Goal: Information Seeking & Learning: Learn about a topic

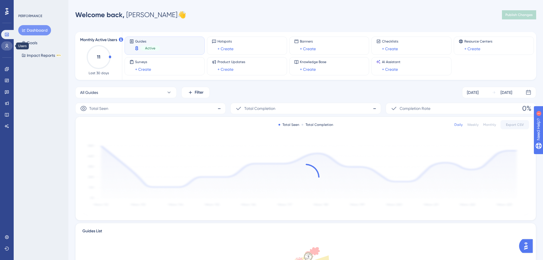
click at [6, 47] on icon at bounding box center [7, 46] width 5 height 5
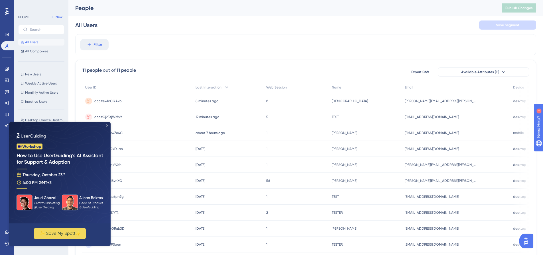
click at [108, 125] on icon "Close Preview" at bounding box center [107, 126] width 2 height 2
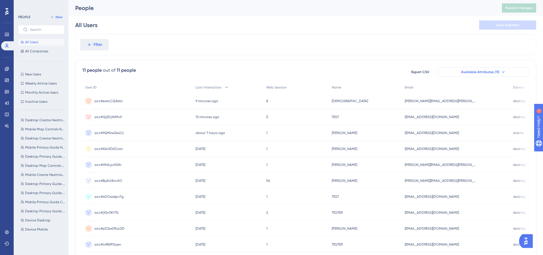
click at [498, 70] on span "Available Attributes (11)" at bounding box center [480, 72] width 38 height 5
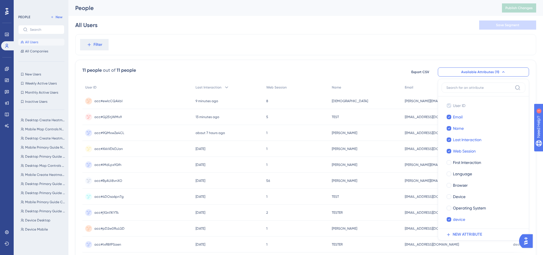
scroll to position [32, 0]
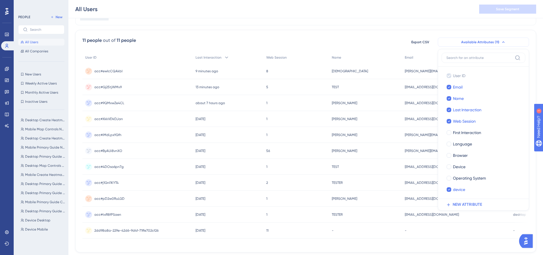
click at [500, 43] on button "Available Attributes (11)" at bounding box center [483, 42] width 91 height 9
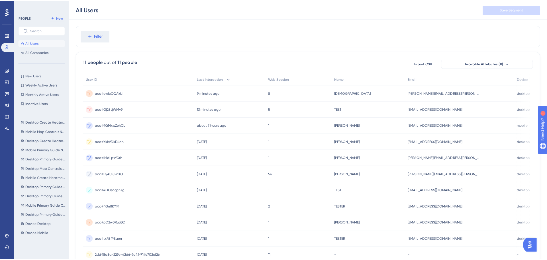
scroll to position [0, 0]
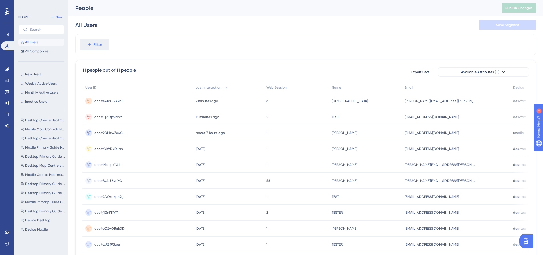
click at [426, 119] on span "[EMAIL_ADDRESS][DOMAIN_NAME]" at bounding box center [432, 117] width 54 height 5
click at [416, 102] on span "[PERSON_NAME][EMAIL_ADDRESS][PERSON_NAME][DOMAIN_NAME]" at bounding box center [440, 101] width 71 height 5
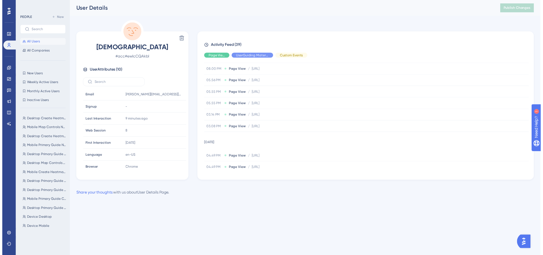
scroll to position [414, 0]
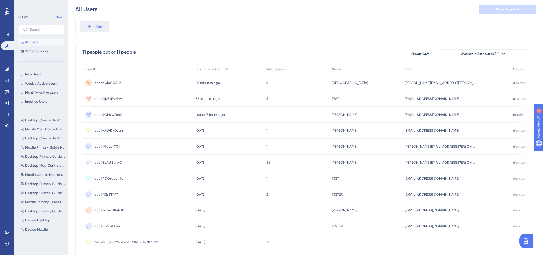
scroll to position [19, 0]
click at [402, 84] on div "[DEMOGRAPHIC_DATA][PERSON_NAME][DEMOGRAPHIC_DATA]" at bounding box center [365, 84] width 73 height 16
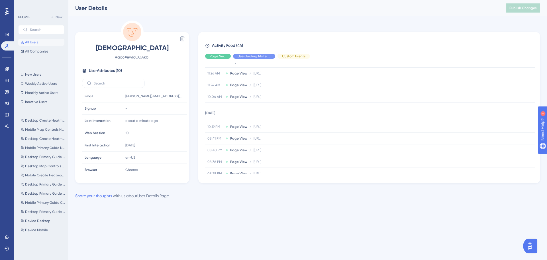
scroll to position [232, 0]
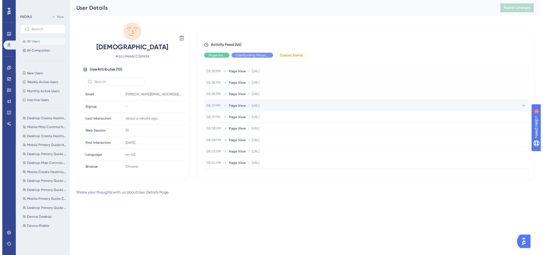
scroll to position [19, 0]
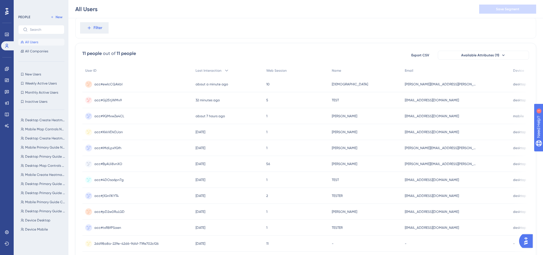
click at [119, 115] on span "acc#9QMxwZe4CL" at bounding box center [109, 116] width 30 height 5
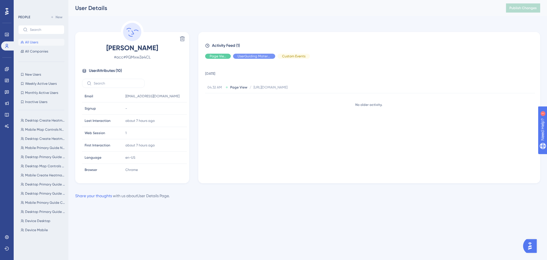
click at [127, 47] on span "[PERSON_NAME]" at bounding box center [132, 47] width 100 height 9
click at [151, 96] on span "[EMAIL_ADDRESS][DOMAIN_NAME]" at bounding box center [149, 96] width 48 height 5
click at [136, 97] on span "[EMAIL_ADDRESS][DOMAIN_NAME]" at bounding box center [149, 96] width 48 height 5
click at [339, 90] on div "04.32 AM Page View / [URL][DOMAIN_NAME] [URL][DOMAIN_NAME]" at bounding box center [370, 87] width 330 height 11
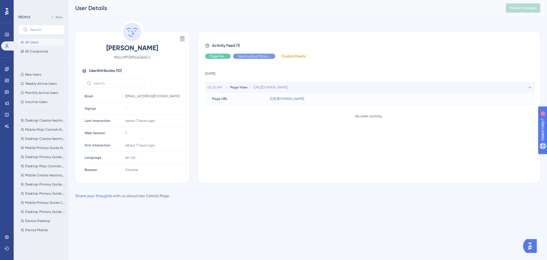
click at [339, 90] on div "04.32 AM Page View / [URL][DOMAIN_NAME] [URL][DOMAIN_NAME]" at bounding box center [370, 87] width 330 height 11
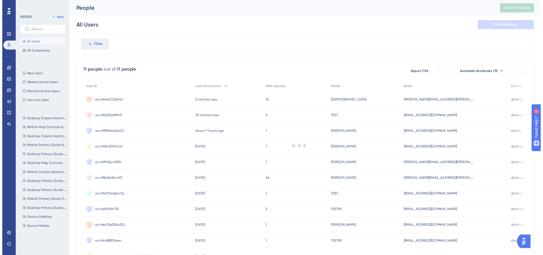
scroll to position [19, 0]
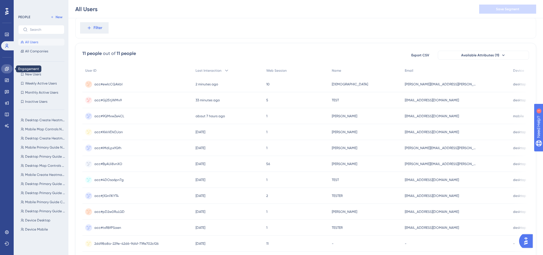
click at [8, 68] on icon at bounding box center [7, 69] width 5 height 5
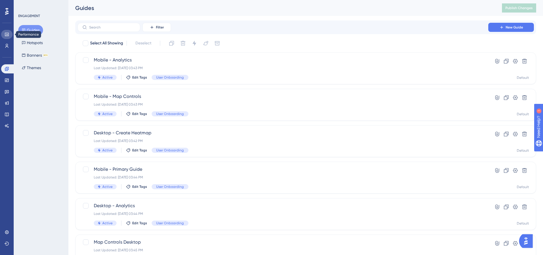
click at [2, 31] on link at bounding box center [6, 34] width 11 height 9
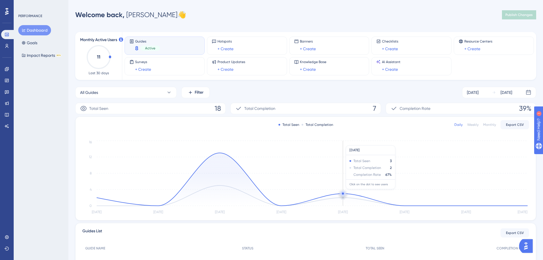
click at [342, 192] on circle at bounding box center [343, 193] width 5 height 5
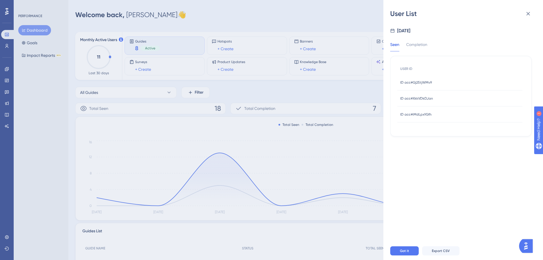
click at [426, 115] on span "ID acc#iMdLpxYGfh" at bounding box center [415, 114] width 31 height 5
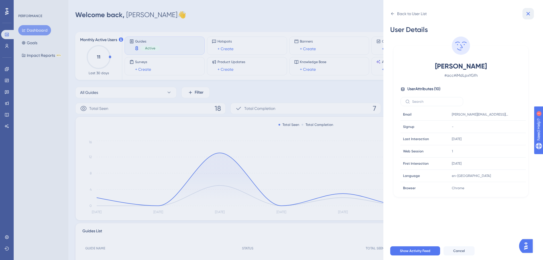
click at [529, 15] on icon at bounding box center [528, 13] width 7 height 7
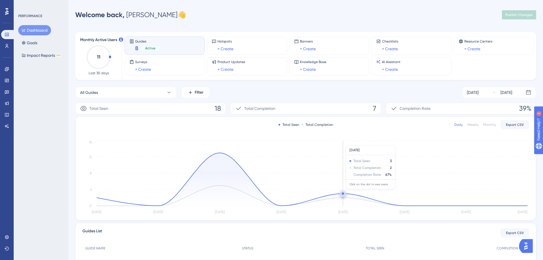
click at [342, 192] on circle at bounding box center [343, 193] width 5 height 5
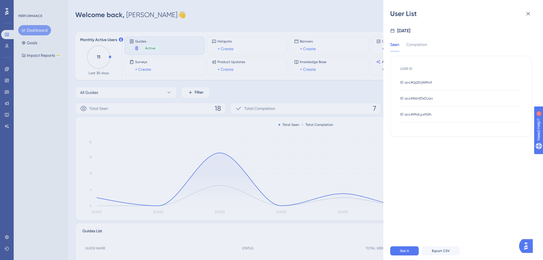
drag, startPoint x: 414, startPoint y: 92, endPoint x: 417, endPoint y: 92, distance: 3.1
click at [414, 92] on div "ID acc#XkkVDkDJan ID acc#XkkVDkDJan" at bounding box center [416, 98] width 33 height 16
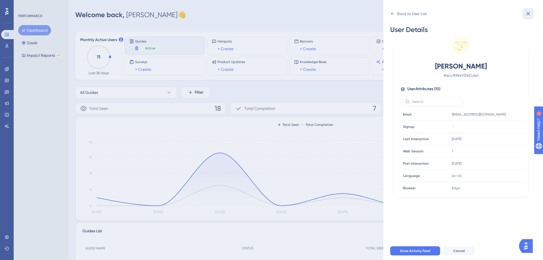
click at [528, 12] on icon at bounding box center [528, 13] width 7 height 7
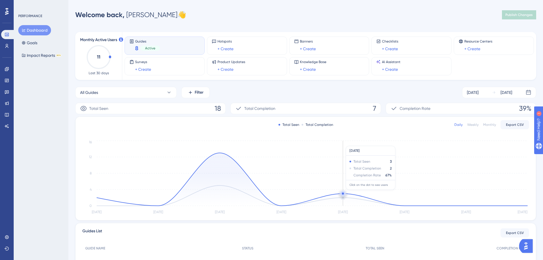
click at [343, 194] on circle at bounding box center [343, 194] width 0 height 0
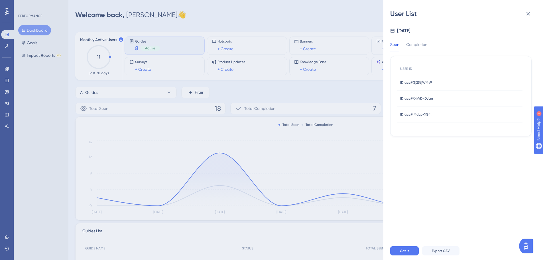
click at [418, 82] on span "ID acc#Gj25tjWMv9" at bounding box center [416, 82] width 32 height 5
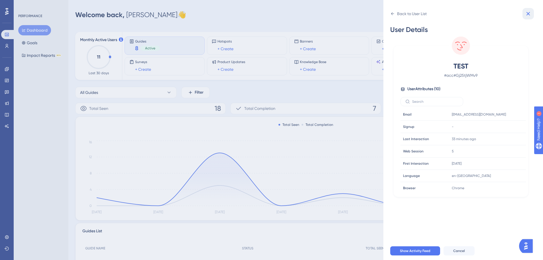
click at [529, 12] on icon at bounding box center [528, 13] width 7 height 7
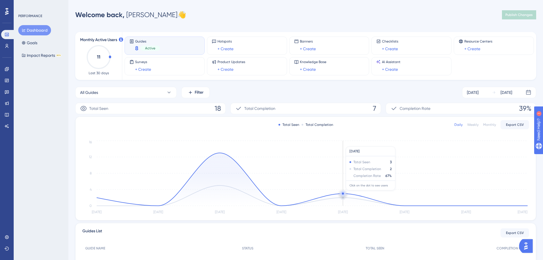
click at [343, 193] on circle at bounding box center [343, 193] width 2 height 2
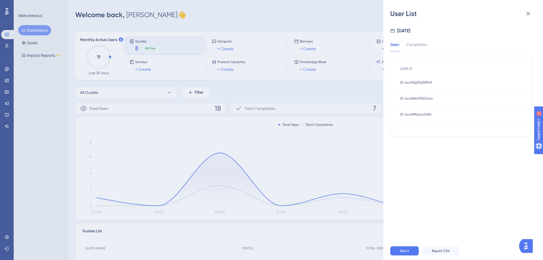
click at [430, 97] on span "ID acc#XkkVDkDJan" at bounding box center [416, 98] width 33 height 5
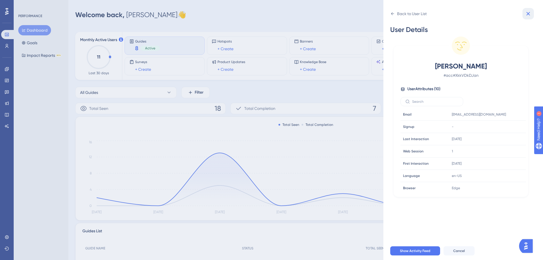
click at [527, 12] on icon at bounding box center [528, 13] width 7 height 7
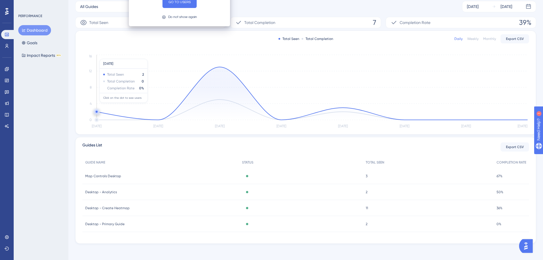
scroll to position [88, 0]
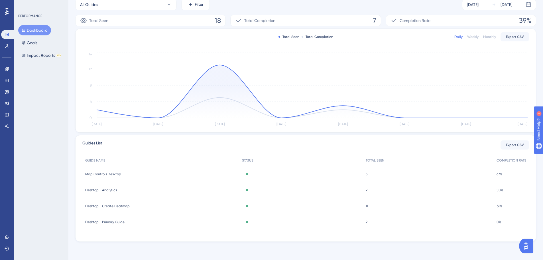
click at [497, 174] on span "67%" at bounding box center [500, 174] width 6 height 5
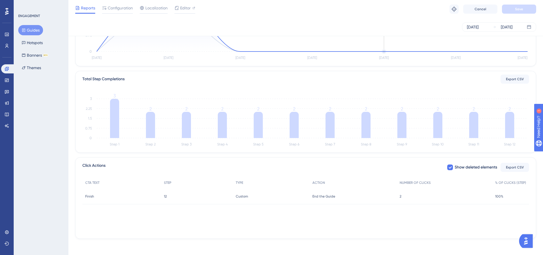
scroll to position [106, 0]
click at [171, 196] on div "12 12" at bounding box center [197, 195] width 72 height 16
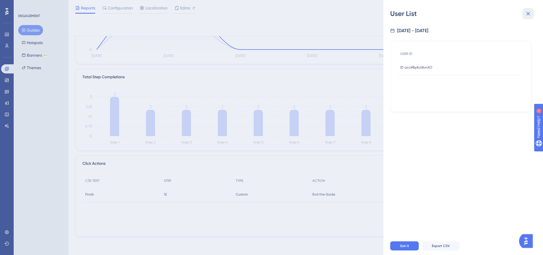
click at [525, 11] on icon at bounding box center [528, 13] width 7 height 7
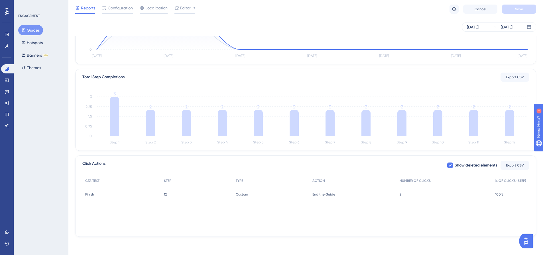
click at [501, 196] on span "100%" at bounding box center [499, 194] width 8 height 5
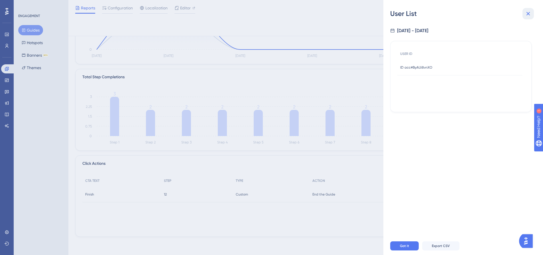
click at [529, 14] on icon at bounding box center [529, 14] width 4 height 4
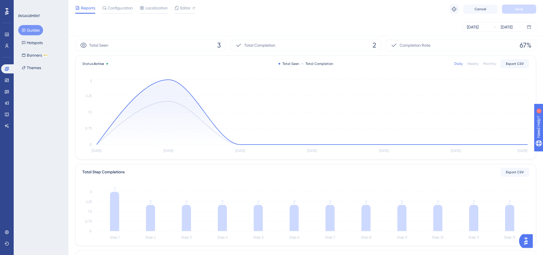
scroll to position [0, 0]
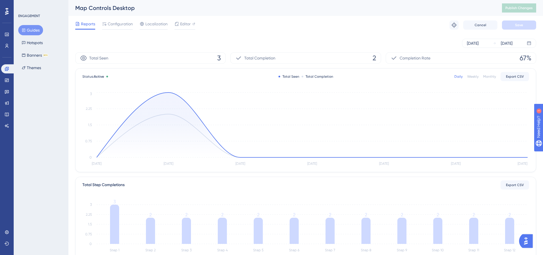
click at [281, 60] on div "Total Completion 2" at bounding box center [305, 57] width 151 height 11
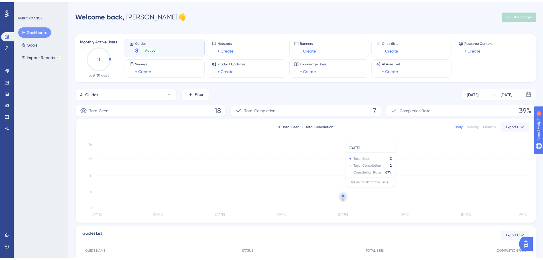
scroll to position [88, 0]
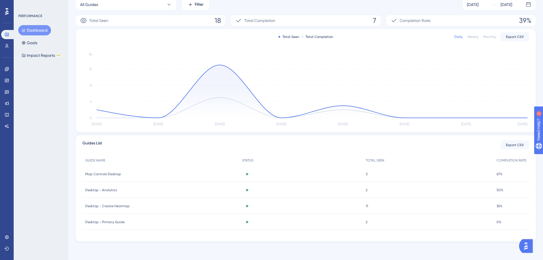
click at [461, 222] on div "2 2" at bounding box center [428, 222] width 131 height 16
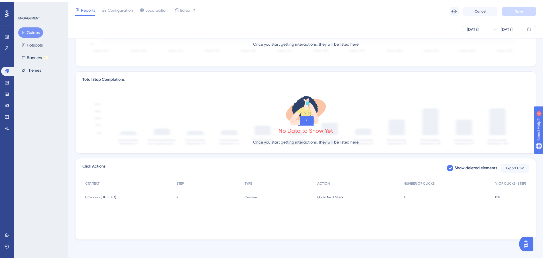
scroll to position [88, 0]
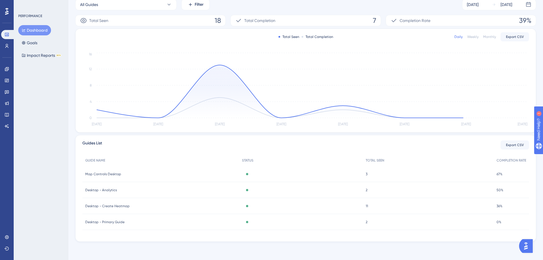
click at [337, 204] on div "Active" at bounding box center [301, 206] width 124 height 16
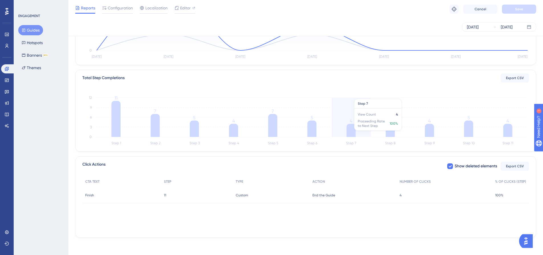
scroll to position [106, 0]
click at [499, 193] on span "100%" at bounding box center [499, 194] width 8 height 5
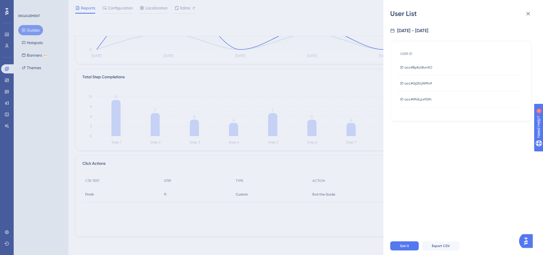
click at [417, 86] on div "ID acc#Gj25tjWMv9 ID acc#Gj25tjWMv9" at bounding box center [416, 84] width 32 height 16
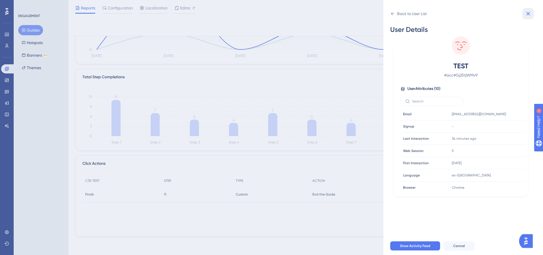
click at [531, 10] on icon at bounding box center [528, 13] width 7 height 7
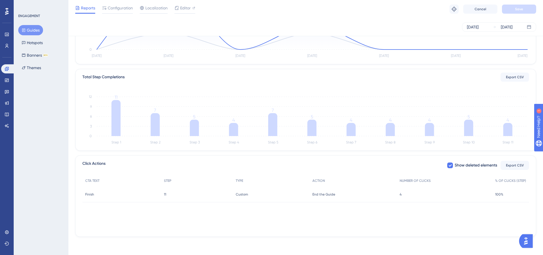
click at [499, 190] on div "100% 100%" at bounding box center [510, 195] width 37 height 16
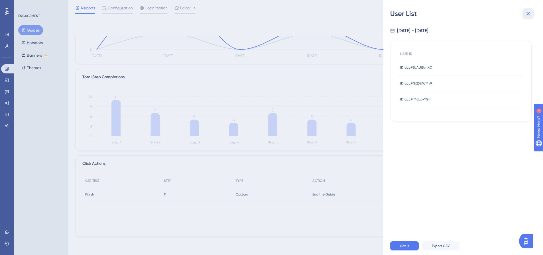
click at [527, 15] on icon at bounding box center [529, 14] width 4 height 4
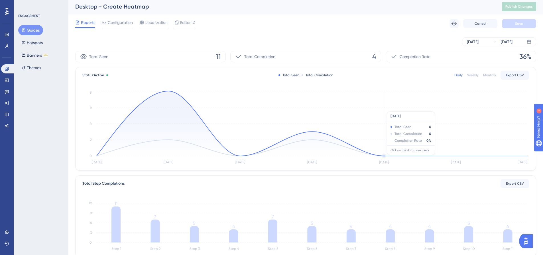
scroll to position [0, 0]
click at [373, 59] on span "4" at bounding box center [374, 58] width 4 height 9
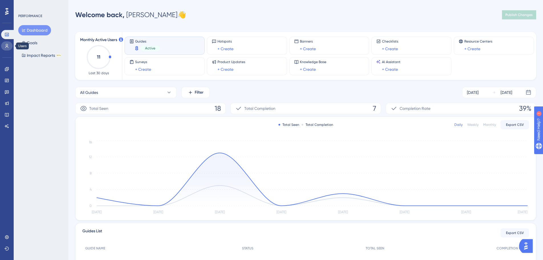
click at [3, 46] on link at bounding box center [6, 45] width 11 height 9
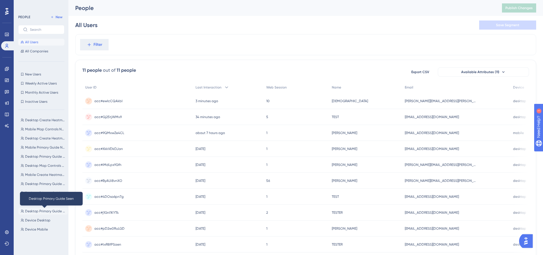
click at [38, 212] on span "Desktop Primary Guide Seen" at bounding box center [45, 211] width 40 height 5
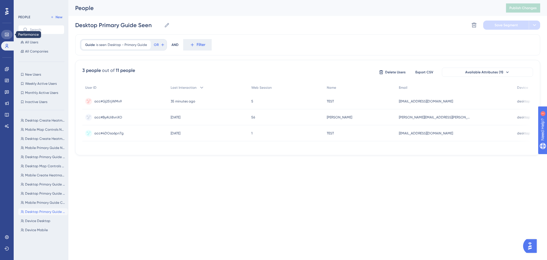
click at [9, 32] on link at bounding box center [6, 34] width 11 height 9
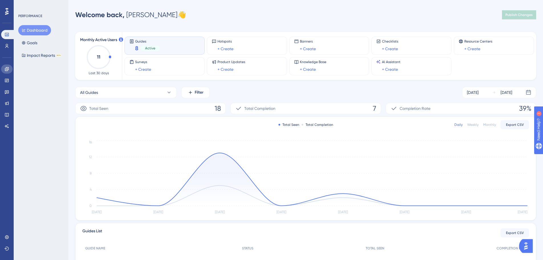
click at [5, 68] on icon at bounding box center [7, 69] width 4 height 4
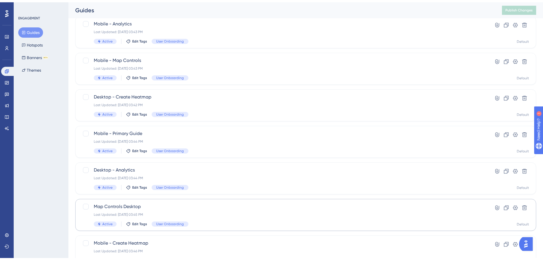
scroll to position [98, 0]
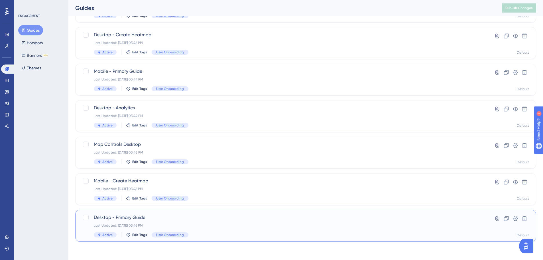
click at [197, 218] on span "Desktop - Primary Guide" at bounding box center [283, 217] width 378 height 7
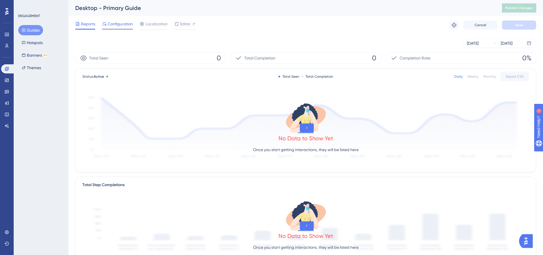
click at [115, 25] on span "Configuration" at bounding box center [120, 24] width 25 height 7
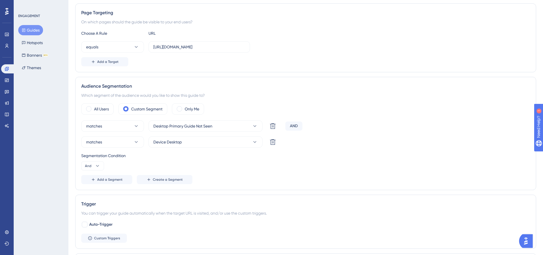
scroll to position [143, 0]
